Goal: Information Seeking & Learning: Compare options

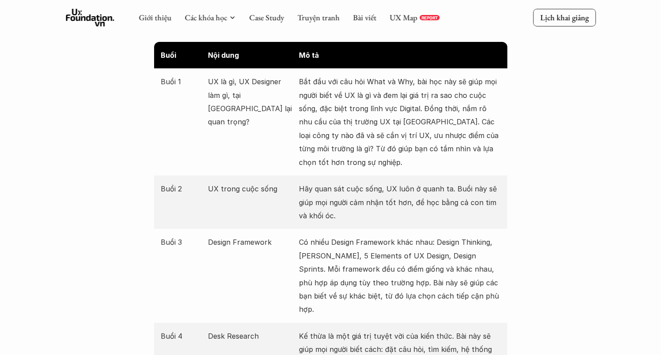
scroll to position [999, 0]
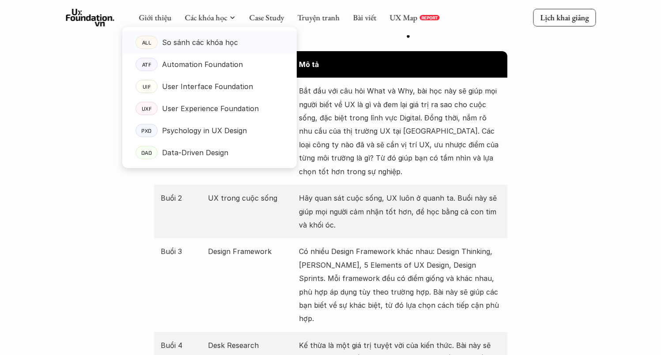
click at [209, 40] on p "So sánh các khóa học" at bounding box center [200, 42] width 76 height 13
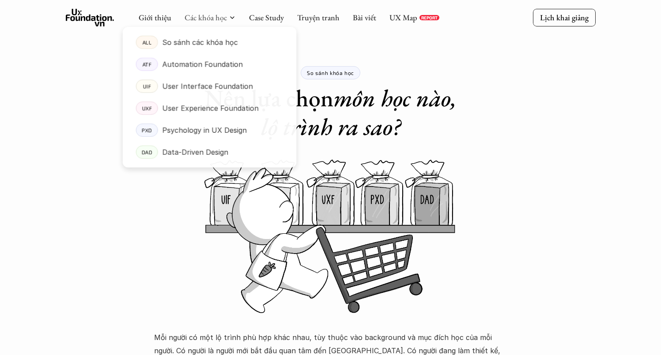
click at [212, 21] on div at bounding box center [209, 90] width 174 height 155
click at [203, 109] on p "User Experience Foundation" at bounding box center [210, 108] width 97 height 13
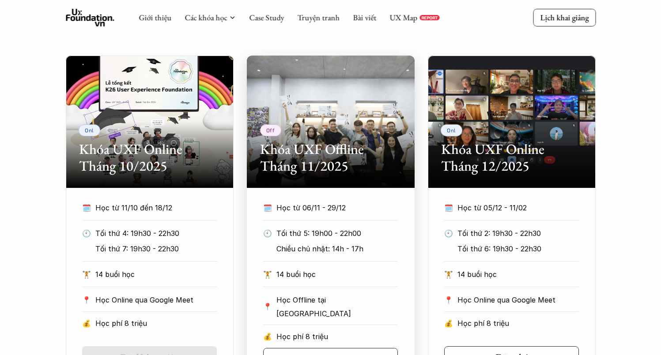
scroll to position [360, 0]
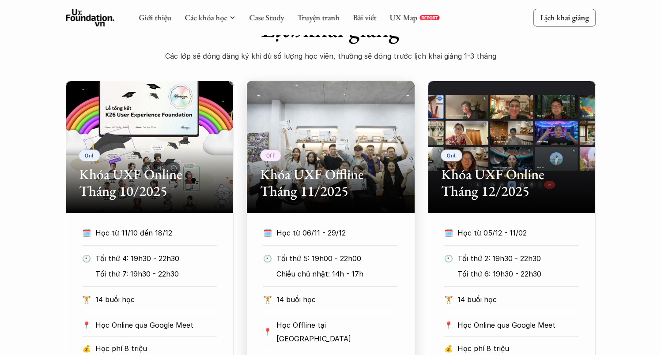
click at [313, 154] on div "Off Khóa UXF Offline Tháng 11/2025" at bounding box center [331, 147] width 168 height 132
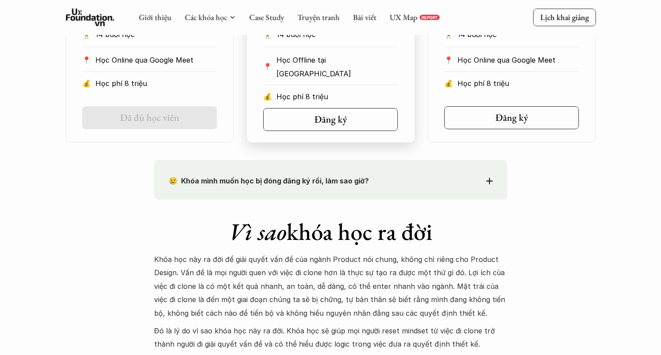
scroll to position [642, 0]
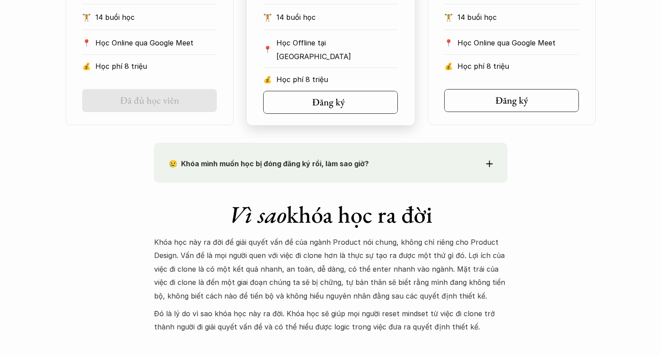
click at [345, 107] on link "Đăng ký" at bounding box center [330, 102] width 135 height 23
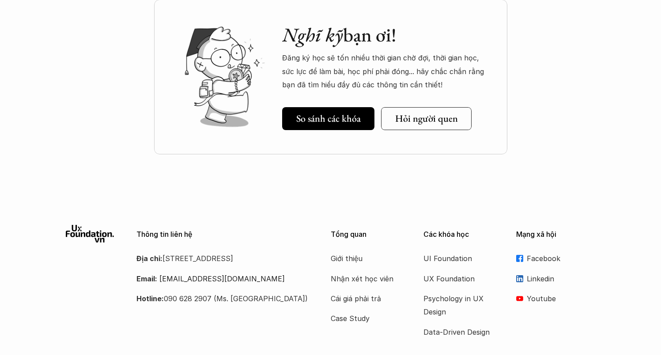
scroll to position [4171, 0]
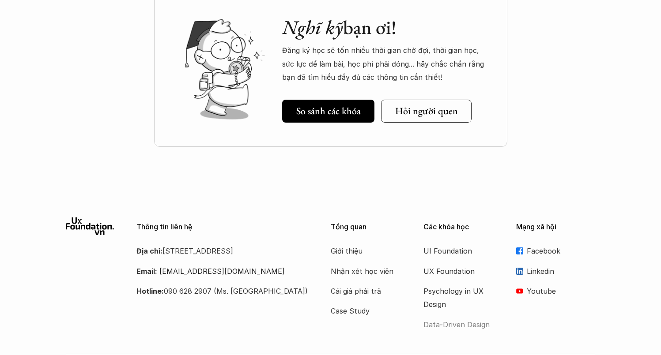
click at [456, 318] on p "Data-Driven Design" at bounding box center [458, 324] width 71 height 13
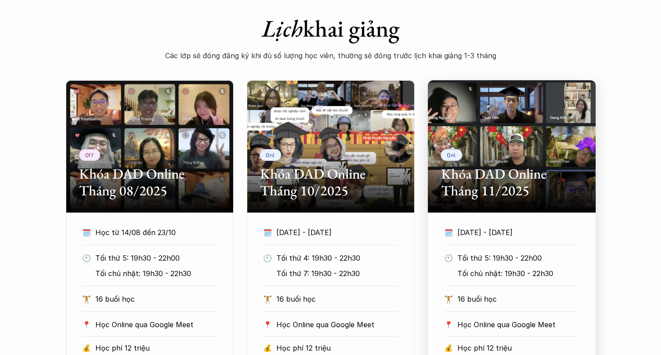
scroll to position [495, 0]
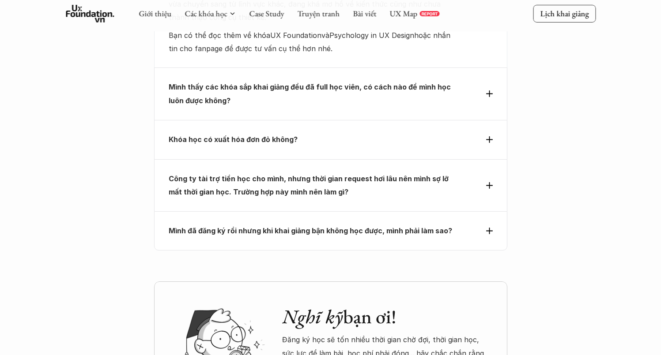
scroll to position [4171, 0]
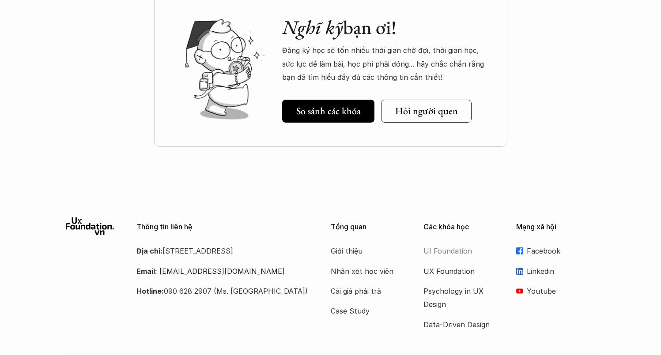
click at [449, 245] on p "UI Foundation" at bounding box center [458, 251] width 71 height 13
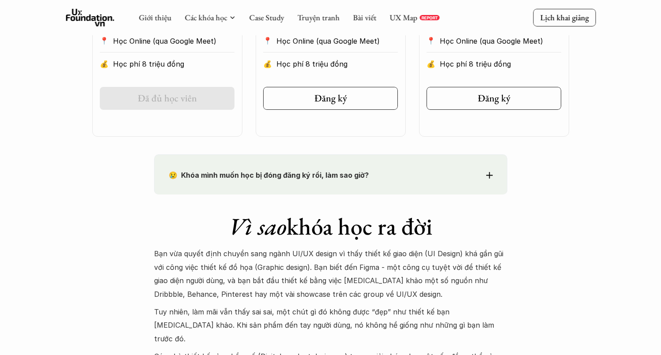
scroll to position [636, 0]
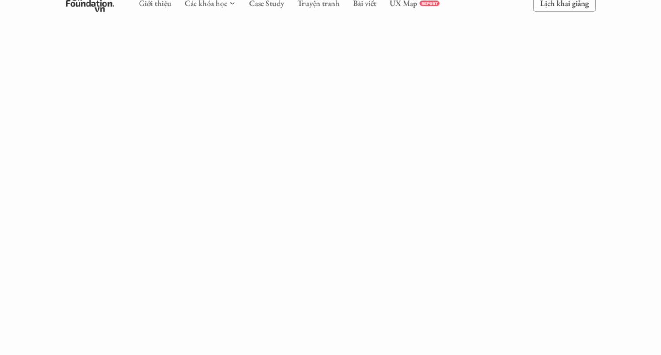
scroll to position [331, 0]
